Goal: Task Accomplishment & Management: Manage account settings

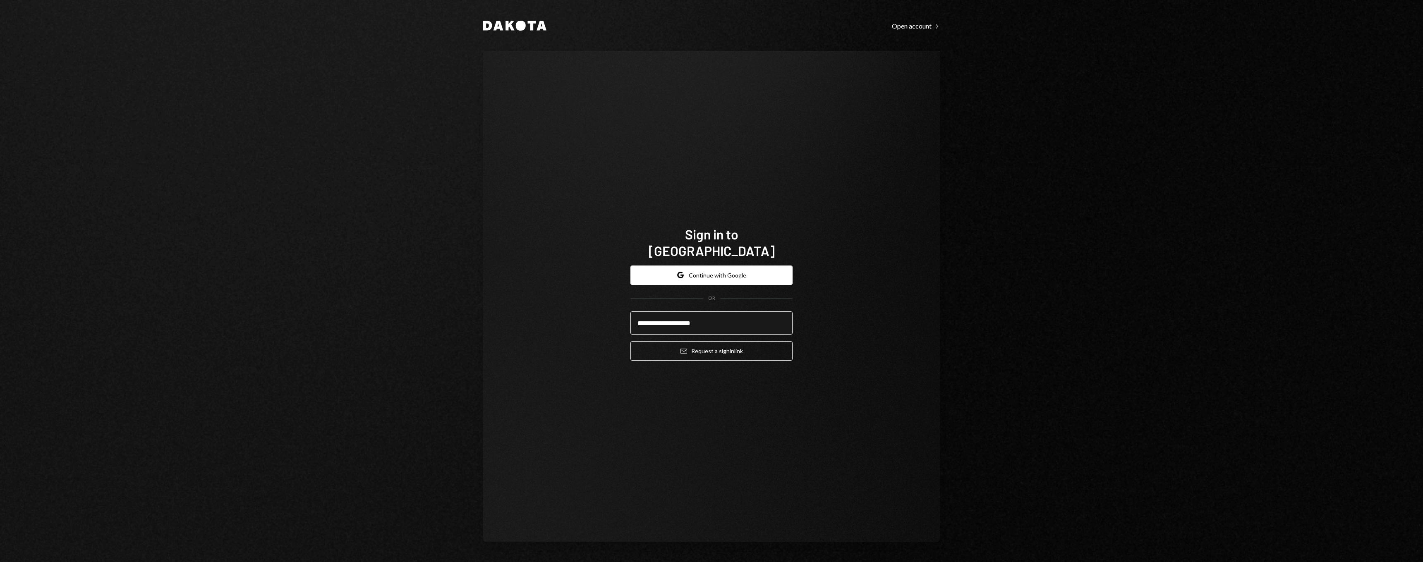
click at [630, 341] on button "Email Request a sign in link" at bounding box center [711, 350] width 162 height 19
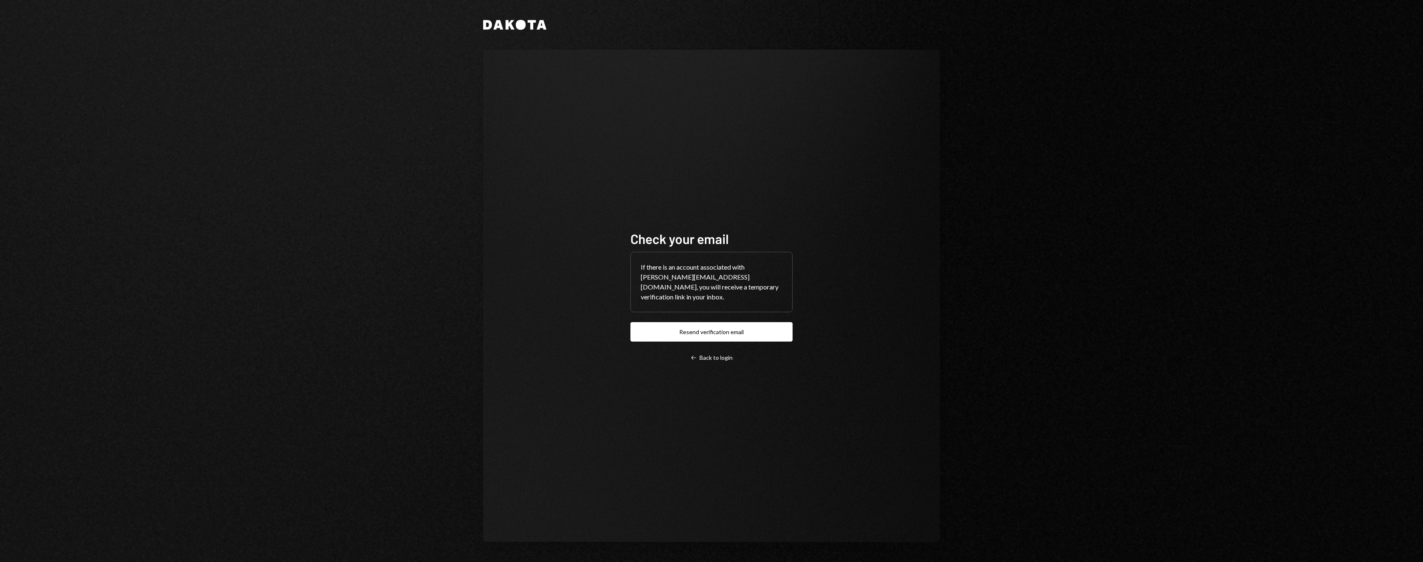
click at [712, 263] on div "If there is an account associated with [PERSON_NAME][EMAIL_ADDRESS][DOMAIN_NAME…" at bounding box center [711, 282] width 161 height 60
click at [727, 327] on button "Resend verification email" at bounding box center [711, 331] width 162 height 19
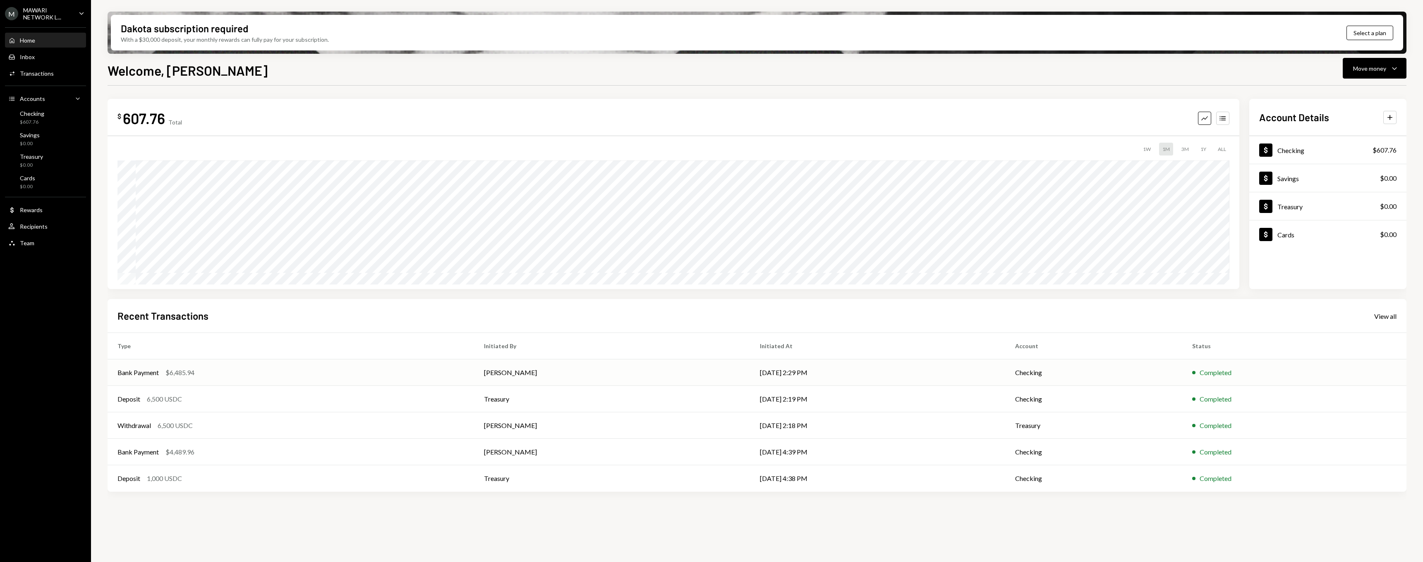
click at [368, 373] on div "Bank Payment $6,485.94" at bounding box center [290, 373] width 347 height 10
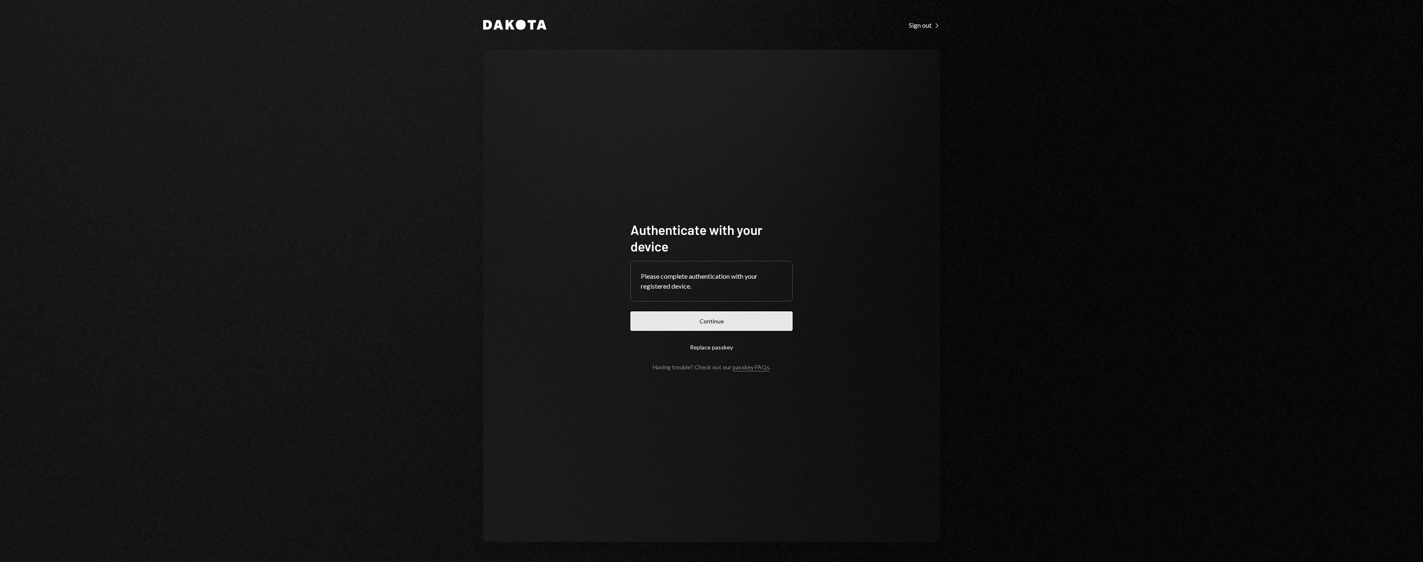
click at [746, 320] on button "Continue" at bounding box center [711, 320] width 162 height 19
